Goal: Navigation & Orientation: Find specific page/section

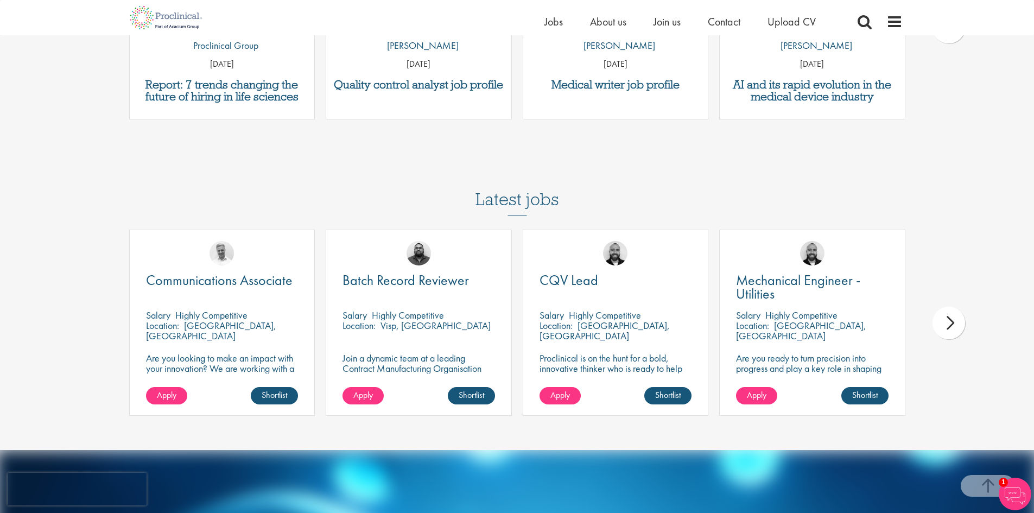
scroll to position [1608, 0]
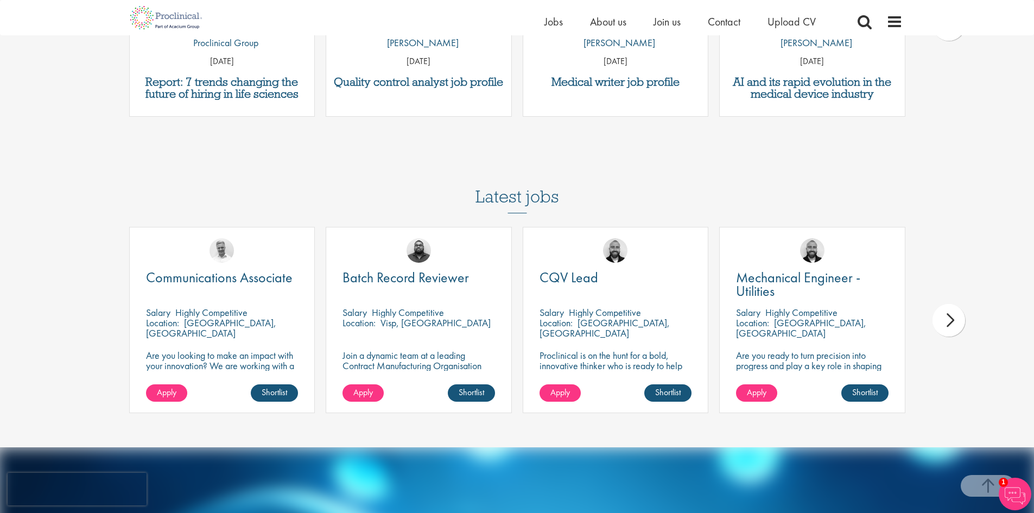
click at [953, 322] on div "next" at bounding box center [949, 320] width 33 height 33
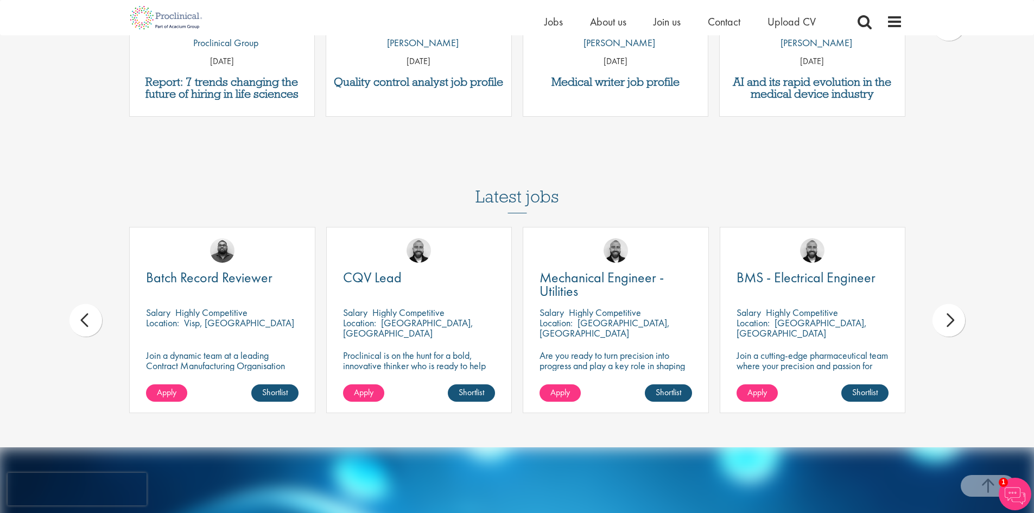
click at [953, 322] on div "next" at bounding box center [949, 320] width 33 height 33
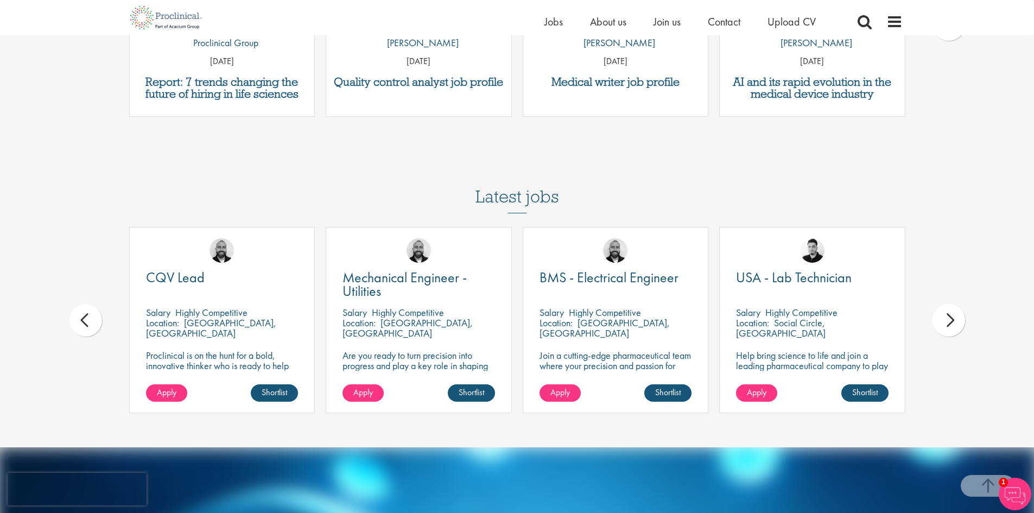
click at [953, 322] on div "next" at bounding box center [949, 320] width 33 height 33
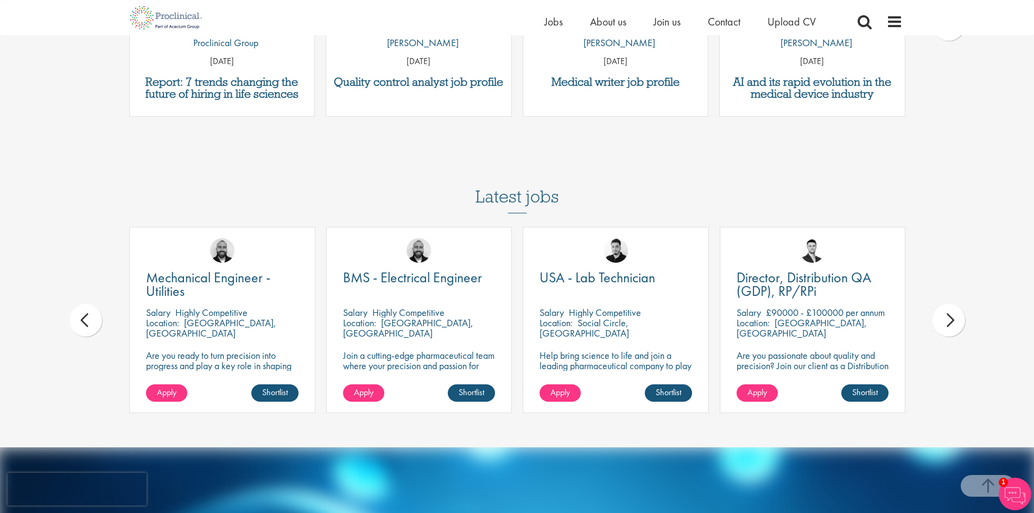
click at [953, 322] on div "next" at bounding box center [949, 320] width 33 height 33
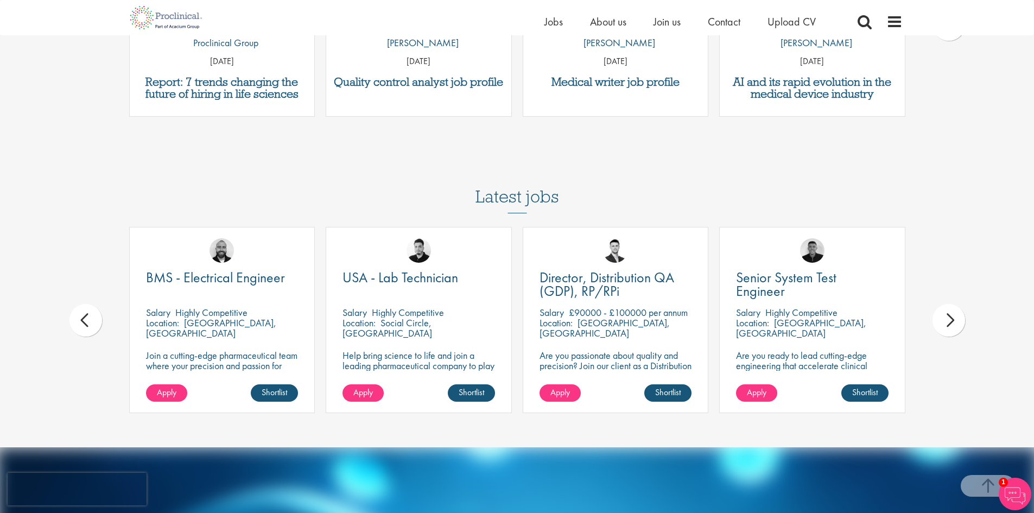
click at [953, 322] on div "next" at bounding box center [949, 320] width 33 height 33
